Goal: Task Accomplishment & Management: Manage account settings

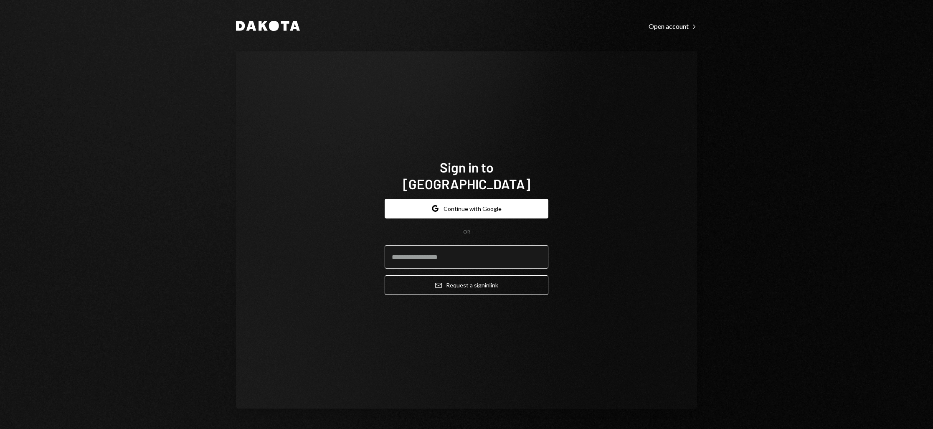
click at [455, 245] on input "email" at bounding box center [467, 256] width 164 height 23
type input "**********"
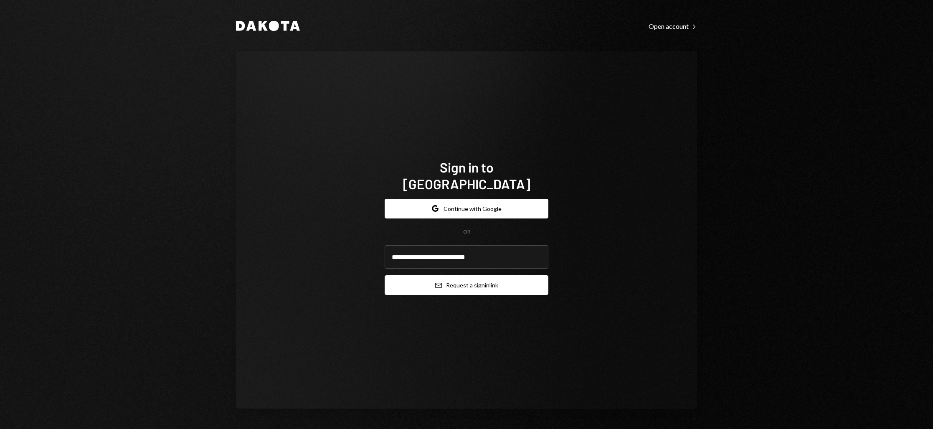
click at [469, 278] on button "Email Request a sign in link" at bounding box center [467, 285] width 164 height 20
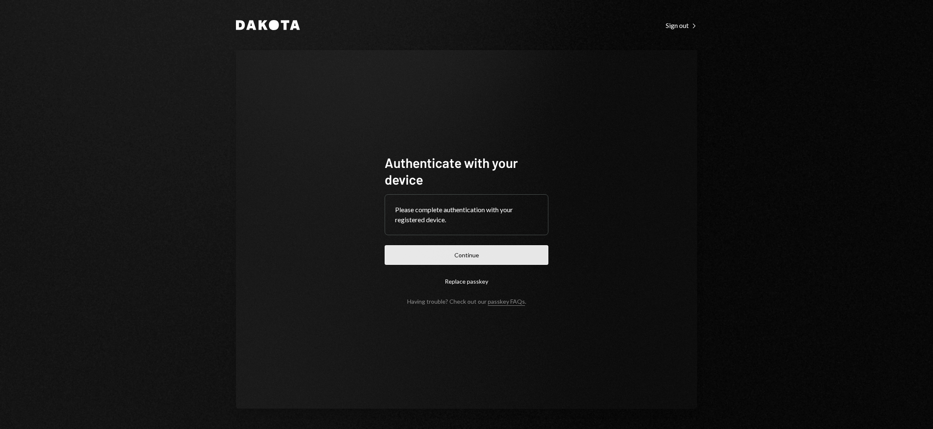
click at [467, 259] on button "Continue" at bounding box center [467, 255] width 164 height 20
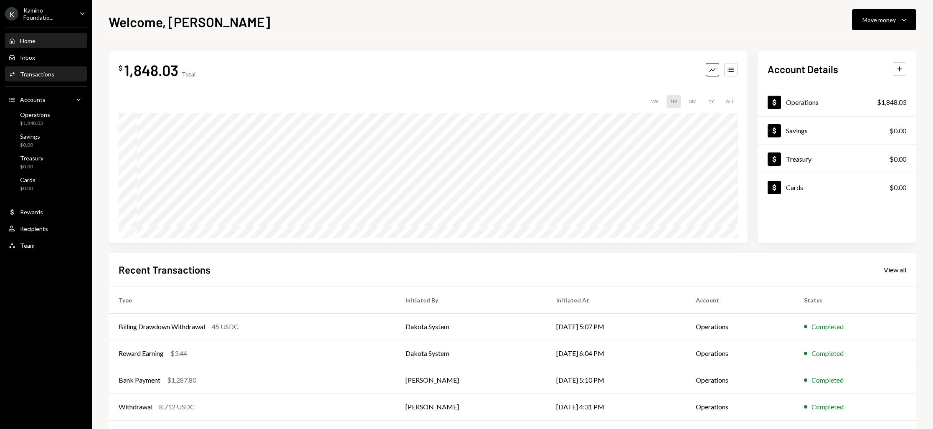
click at [24, 76] on div "Transactions" at bounding box center [37, 74] width 34 height 7
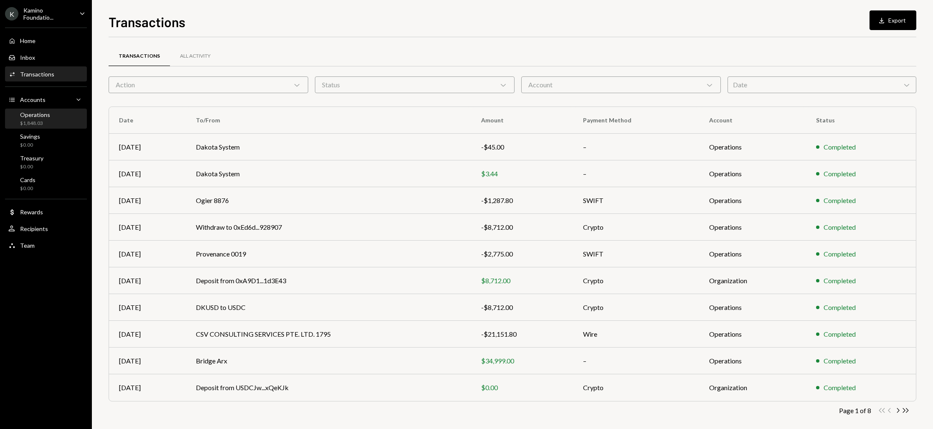
click at [37, 121] on div "$1,848.03" at bounding box center [35, 123] width 30 height 7
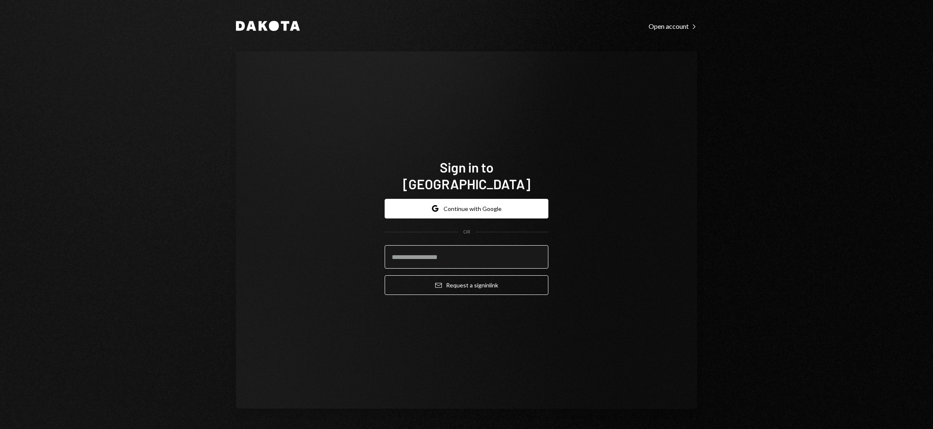
click at [432, 245] on input "email" at bounding box center [467, 256] width 164 height 23
type input "**********"
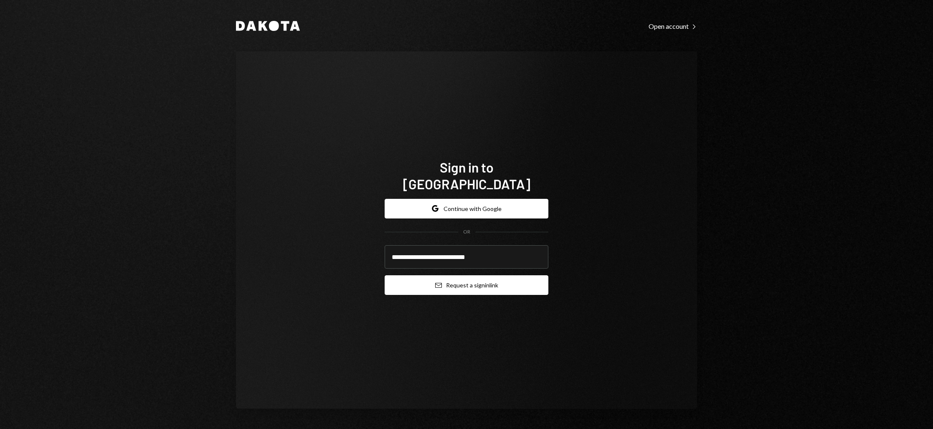
click at [467, 280] on button "Email Request a sign in link" at bounding box center [467, 285] width 164 height 20
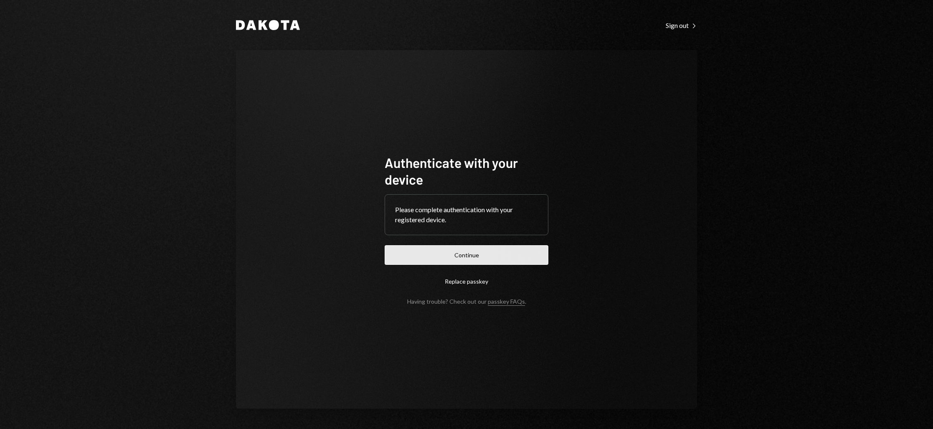
click at [455, 254] on button "Continue" at bounding box center [467, 255] width 164 height 20
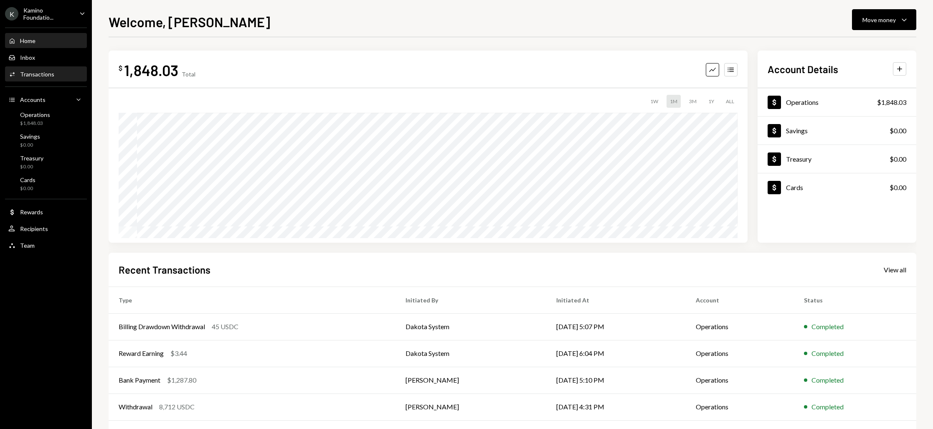
click at [32, 75] on div "Transactions" at bounding box center [37, 74] width 34 height 7
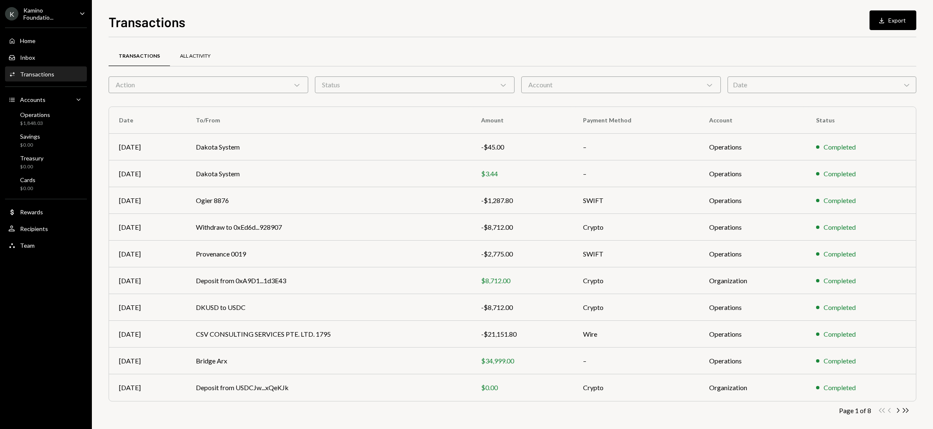
click at [196, 53] on div "All Activity" at bounding box center [195, 56] width 31 height 7
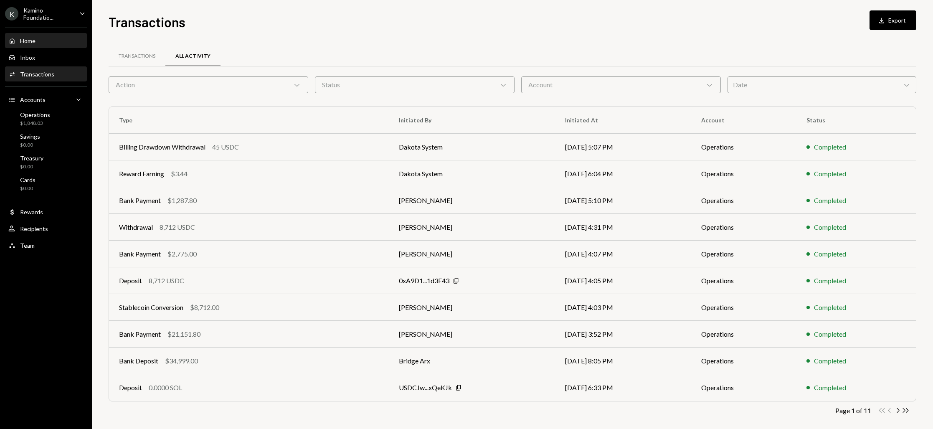
click at [37, 43] on div "Home Home" at bounding box center [45, 41] width 75 height 8
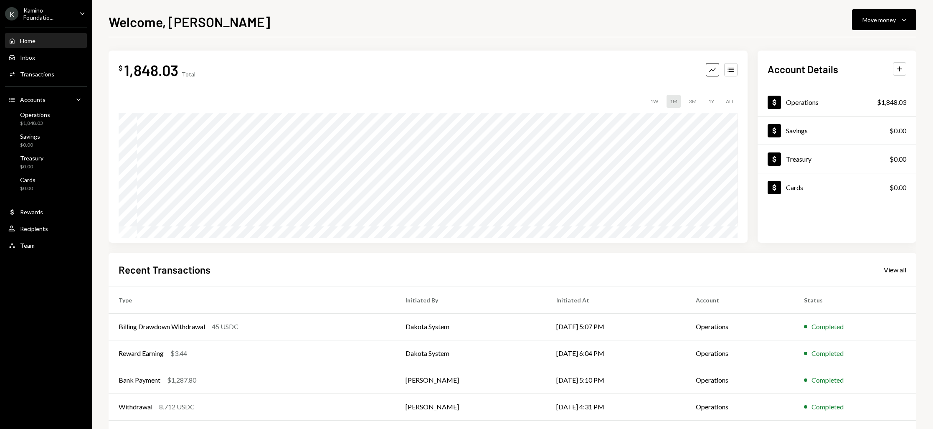
click at [39, 40] on div "Home Home" at bounding box center [45, 41] width 75 height 8
